Goal: Information Seeking & Learning: Learn about a topic

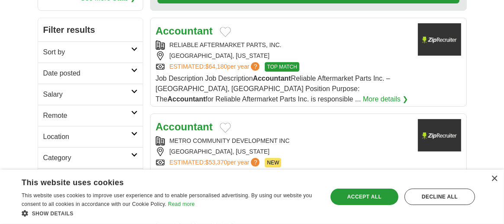
scroll to position [161, 0]
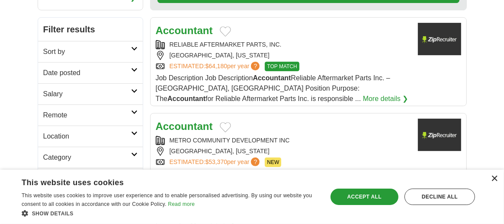
click at [494, 176] on div "×" at bounding box center [494, 179] width 6 height 6
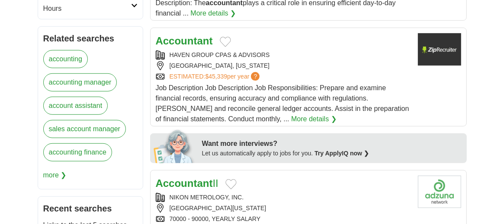
scroll to position [375, 0]
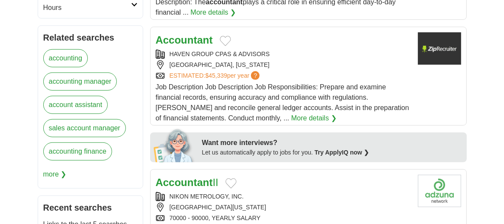
click at [291, 113] on link "More details ❯" at bounding box center [313, 118] width 45 height 10
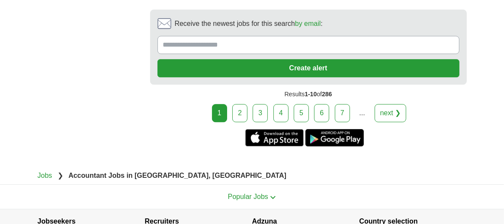
scroll to position [1791, 0]
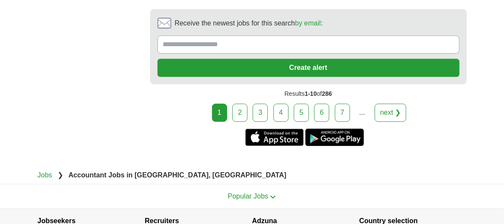
click at [391, 105] on link "next ❯" at bounding box center [390, 113] width 32 height 18
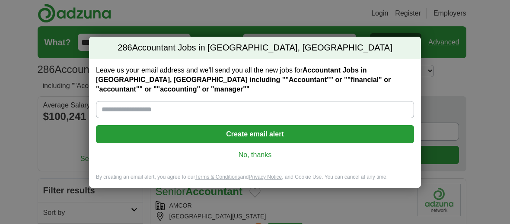
click at [261, 150] on link "No, thanks" at bounding box center [255, 155] width 304 height 10
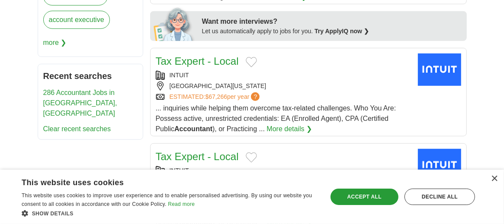
scroll to position [513, 0]
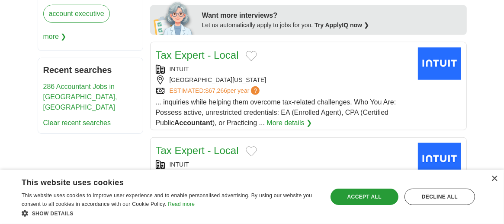
click at [272, 118] on link "More details ❯" at bounding box center [288, 123] width 45 height 10
